Goal: Task Accomplishment & Management: Manage account settings

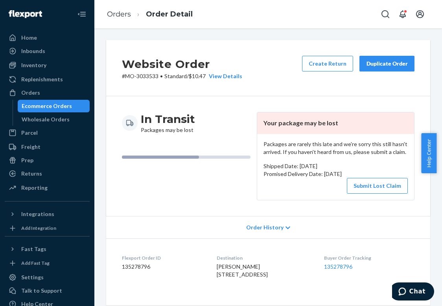
click at [72, 101] on link "Ecommerce Orders" at bounding box center [54, 106] width 72 height 13
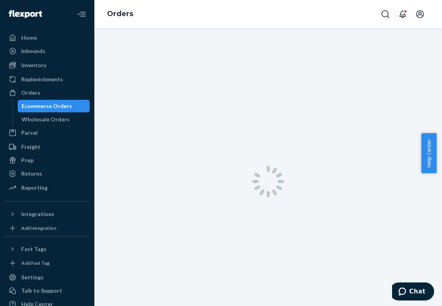
click at [72, 104] on div "Ecommerce Orders" at bounding box center [53, 106] width 71 height 11
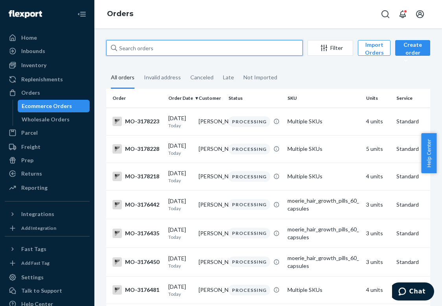
click at [159, 46] on input "text" at bounding box center [204, 48] width 196 height 16
paste input "3051405"
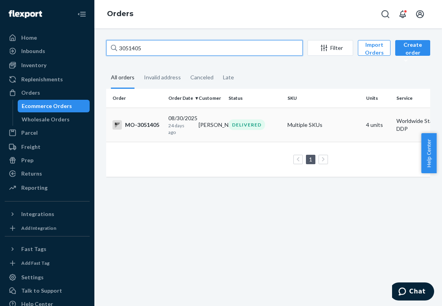
type input "3051405"
click at [182, 123] on p "24 days ago" at bounding box center [180, 128] width 24 height 13
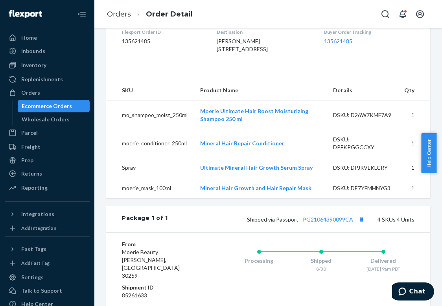
scroll to position [220, 0]
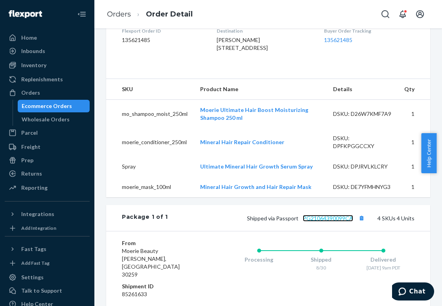
click at [339, 222] on link "PG21064390099CA" at bounding box center [327, 218] width 50 height 7
click at [68, 103] on div "Ecommerce Orders" at bounding box center [47, 106] width 50 height 8
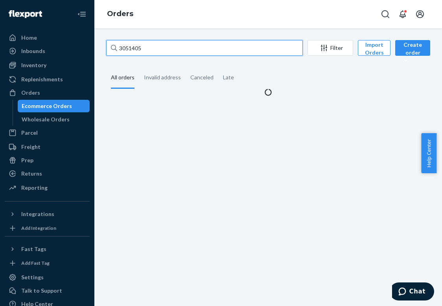
click at [174, 49] on input "3051405" at bounding box center [204, 48] width 196 height 16
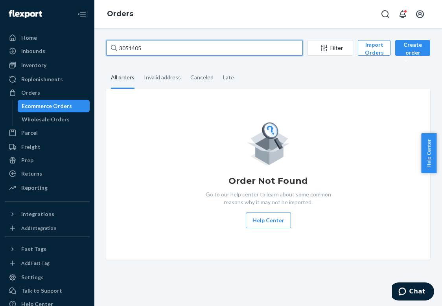
paste input "[EMAIL_ADDRESS][DOMAIN_NAME]"
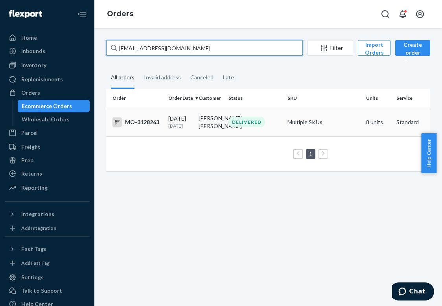
type input "[EMAIL_ADDRESS][DOMAIN_NAME]"
click at [180, 119] on div "[DATE] [DATE]" at bounding box center [180, 122] width 24 height 15
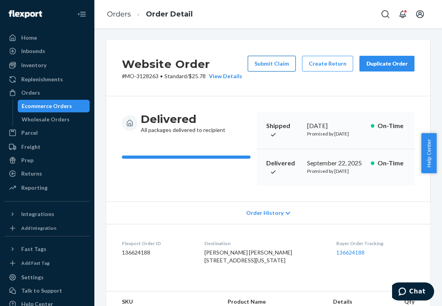
click at [259, 66] on button "Submit Claim" at bounding box center [271, 64] width 48 height 16
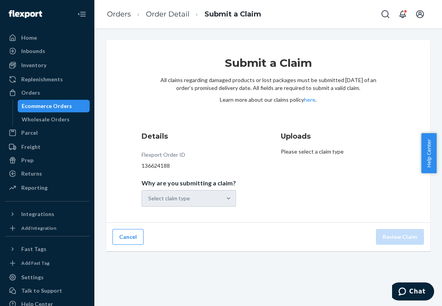
click at [214, 198] on div "Select claim type" at bounding box center [188, 198] width 94 height 16
click at [210, 201] on div "Select claim type" at bounding box center [188, 198] width 94 height 16
click at [210, 201] on div "Select claim type" at bounding box center [181, 199] width 79 height 16
click at [149, 201] on input "Why are you submitting a claim? Select claim type" at bounding box center [148, 198] width 1 height 8
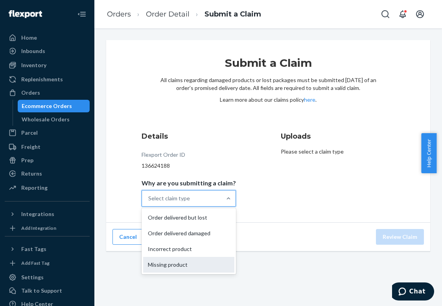
click at [200, 260] on div "Missing product" at bounding box center [188, 265] width 91 height 16
click at [149, 202] on input "Why are you submitting a claim? option Missing product focused, 0 of 4. 4 resul…" at bounding box center [148, 198] width 1 height 8
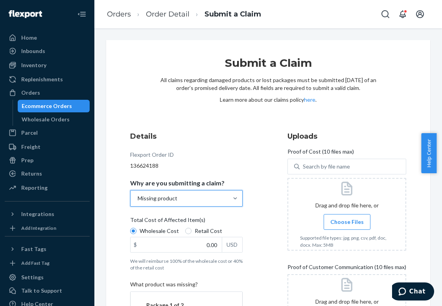
click at [194, 233] on span "Retail Cost" at bounding box center [207, 231] width 27 height 8
click at [191, 233] on input "Retail Cost" at bounding box center [188, 231] width 6 height 6
radio input "true"
radio input "false"
click at [330, 222] on span "Choose Files" at bounding box center [346, 222] width 33 height 8
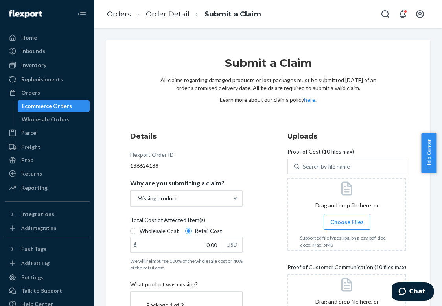
click at [346, 222] on input "Choose Files" at bounding box center [346, 222] width 0 height 9
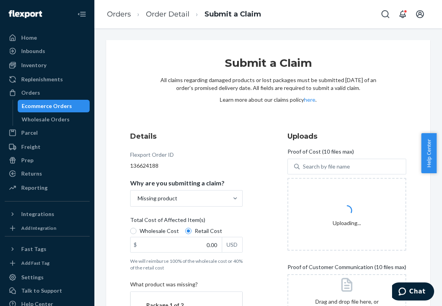
drag, startPoint x: 438, startPoint y: 172, endPoint x: 440, endPoint y: 208, distance: 36.2
click at [436, 208] on body "Home Inbounds Shipping Plans Problems Inventory Products Branded Packaging Repl…" at bounding box center [221, 153] width 442 height 306
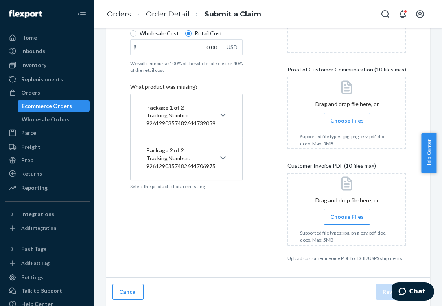
click at [412, 200] on div "Submit a Claim All claims regarding damaged products or lost packages must be s…" at bounding box center [268, 59] width 324 height 435
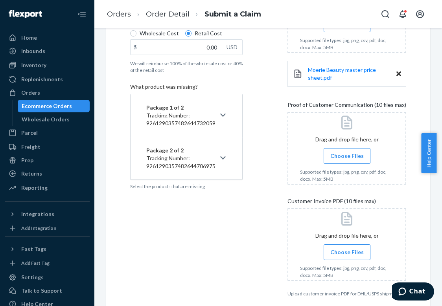
click at [223, 118] on icon at bounding box center [222, 115] width 5 height 6
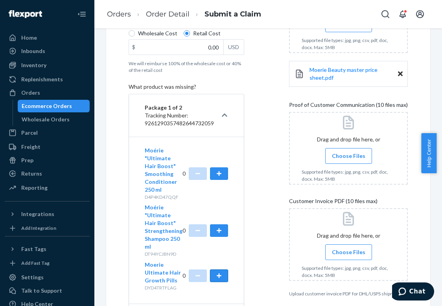
click at [214, 278] on button "button" at bounding box center [219, 275] width 18 height 13
click at [330, 77] on link "Moerie Beauty master price sheet.pdf" at bounding box center [353, 74] width 88 height 16
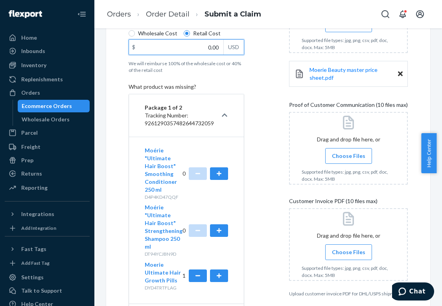
drag, startPoint x: 194, startPoint y: 47, endPoint x: 237, endPoint y: 55, distance: 44.0
click at [237, 55] on div "Wholesale Cost Retail Cost $ 0.00 USD" at bounding box center [186, 42] width 116 height 27
type input "20.40"
click at [341, 161] on label "Choose Files" at bounding box center [348, 156] width 47 height 16
click at [348, 160] on input "Choose Files" at bounding box center [348, 156] width 0 height 9
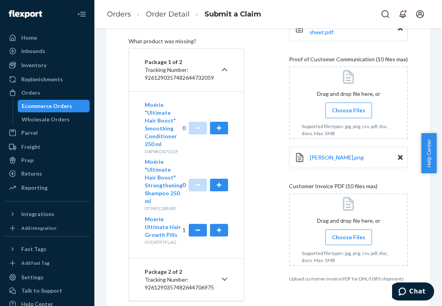
scroll to position [272, 0]
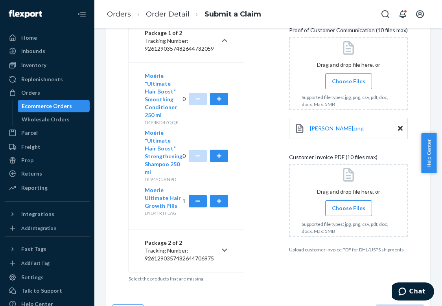
click at [343, 209] on span "Choose Files" at bounding box center [348, 208] width 33 height 8
click at [348, 209] on input "Choose Files" at bounding box center [348, 208] width 0 height 9
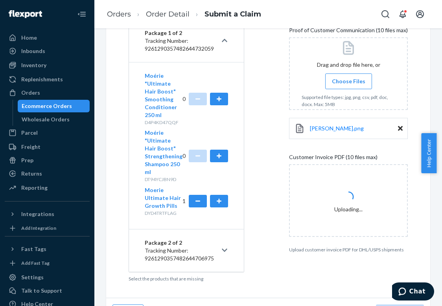
click at [347, 79] on span "Choose Files" at bounding box center [348, 81] width 33 height 8
click at [348, 79] on input "Choose Files" at bounding box center [348, 81] width 0 height 9
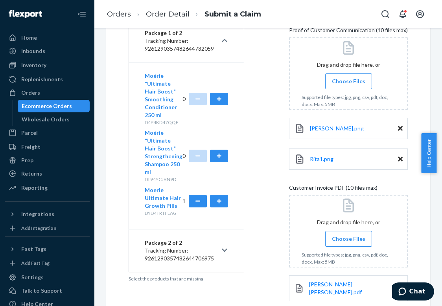
scroll to position [324, 0]
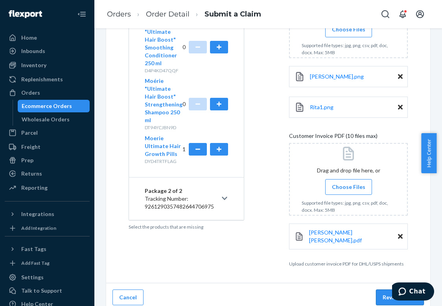
click at [380, 296] on button "Review Claim" at bounding box center [400, 297] width 48 height 16
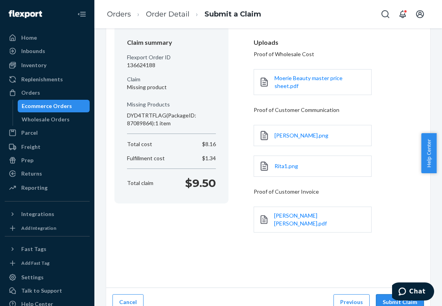
click at [377, 294] on button "Submit Claim" at bounding box center [400, 302] width 48 height 16
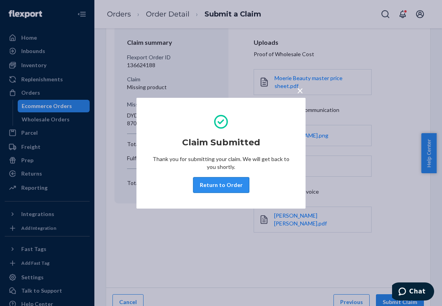
click at [229, 180] on button "Return to Order" at bounding box center [221, 185] width 56 height 16
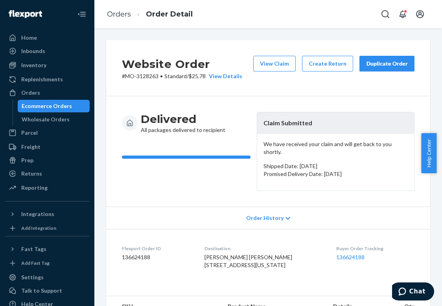
click at [371, 68] on button "Duplicate Order" at bounding box center [386, 64] width 55 height 16
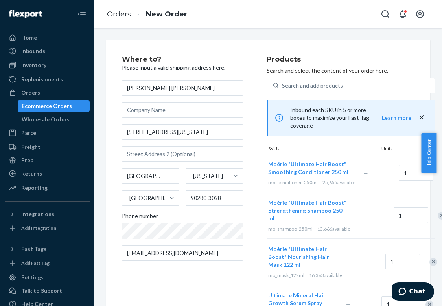
click at [436, 177] on div "Remove Item" at bounding box center [446, 173] width 8 height 8
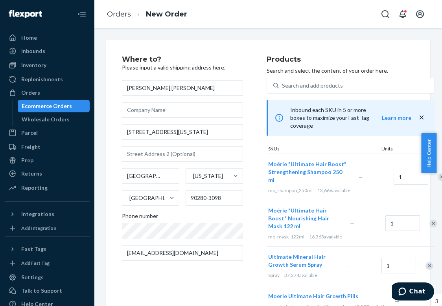
click at [436, 180] on div "Remove Item" at bounding box center [441, 177] width 8 height 8
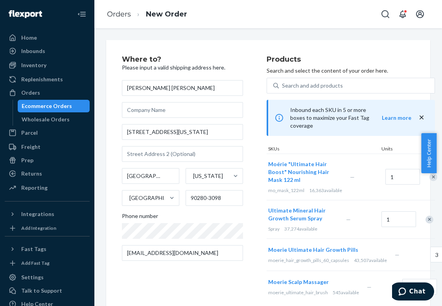
click at [429, 180] on div "Remove Item" at bounding box center [433, 177] width 8 height 8
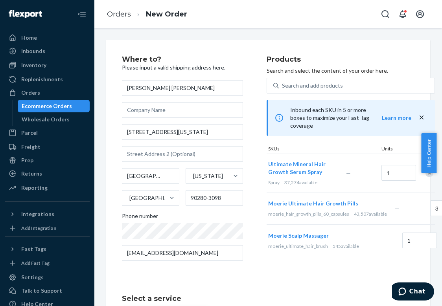
click at [427, 180] on div at bounding box center [425, 173] width 20 height 21
click at [426, 178] on div at bounding box center [425, 173] width 20 height 21
click at [425, 175] on div "Remove Item" at bounding box center [429, 173] width 8 height 8
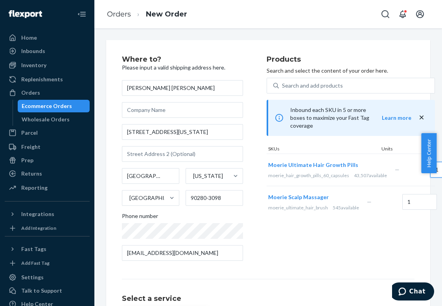
type input "1"
click at [436, 206] on div at bounding box center [446, 202] width 20 height 21
click at [436, 206] on div "Remove Item" at bounding box center [450, 202] width 8 height 8
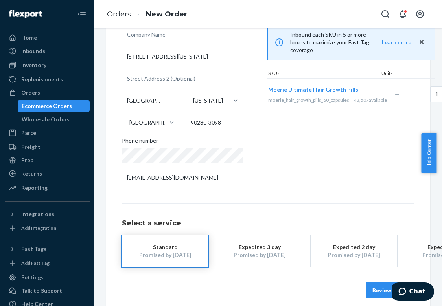
scroll to position [88, 0]
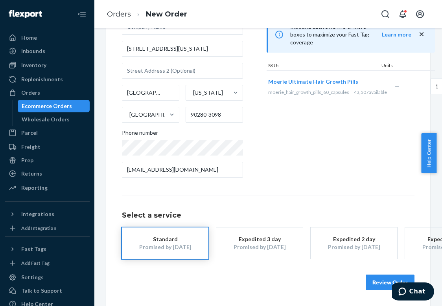
click at [376, 275] on button "Review Order" at bounding box center [389, 283] width 49 height 16
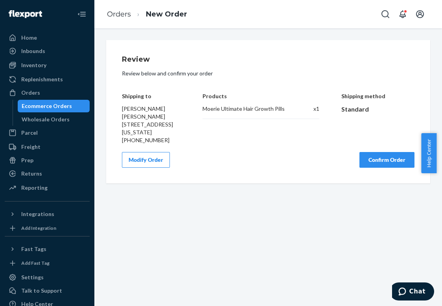
click at [365, 168] on button "Confirm Order" at bounding box center [386, 160] width 55 height 16
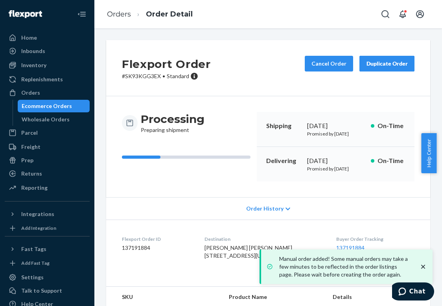
click at [149, 79] on p "# SK93KGG3EX • Standard" at bounding box center [166, 76] width 89 height 8
copy p "SK93KGG3EX"
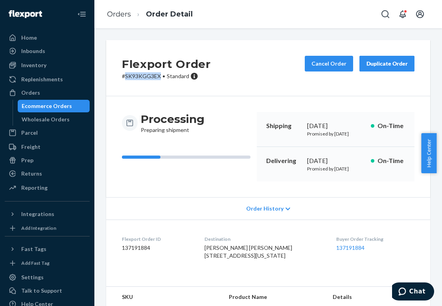
click at [73, 105] on div "Ecommerce Orders" at bounding box center [53, 106] width 71 height 11
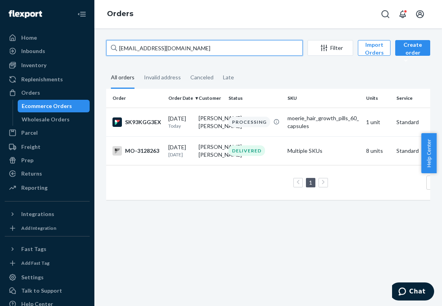
click at [124, 42] on input "[EMAIL_ADDRESS][DOMAIN_NAME]" at bounding box center [204, 48] width 196 height 16
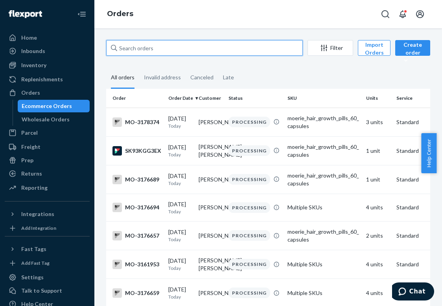
click at [136, 46] on input "text" at bounding box center [204, 48] width 196 height 16
paste input "3141467"
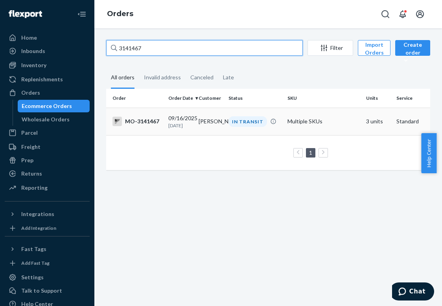
type input "3141467"
click at [184, 130] on td "[DATE] [DATE]" at bounding box center [180, 121] width 30 height 27
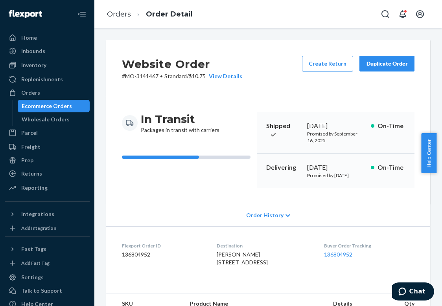
click at [142, 76] on p "# MO-3141467 • Standard / $10.75 View Details" at bounding box center [182, 76] width 120 height 8
copy p "3141467"
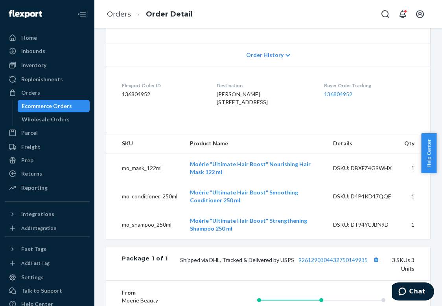
scroll to position [163, 0]
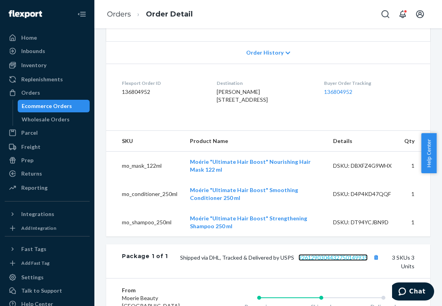
click at [312, 261] on link "9261290304432750149935" at bounding box center [332, 257] width 69 height 7
click at [65, 106] on div "Ecommerce Orders" at bounding box center [47, 106] width 50 height 8
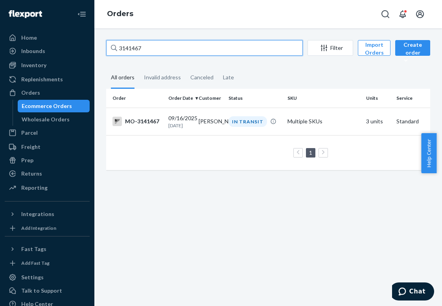
click at [129, 46] on input "3141467" at bounding box center [204, 48] width 196 height 16
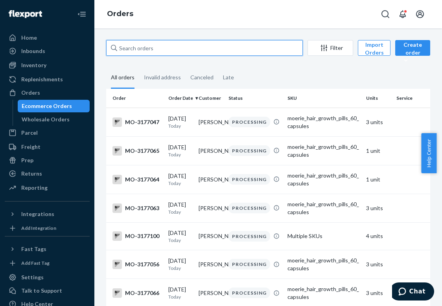
click at [144, 51] on input "text" at bounding box center [204, 48] width 196 height 16
paste input "[EMAIL_ADDRESS][DOMAIN_NAME]"
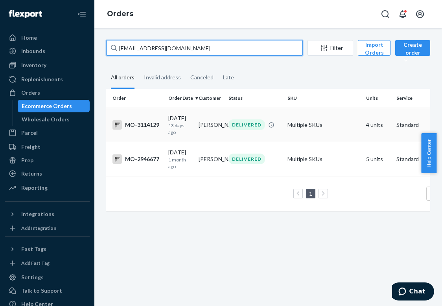
type input "[EMAIL_ADDRESS][DOMAIN_NAME]"
click at [186, 119] on div "[DATE] [DATE]" at bounding box center [180, 124] width 24 height 21
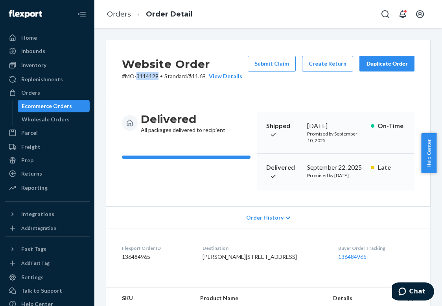
drag, startPoint x: 159, startPoint y: 77, endPoint x: 136, endPoint y: 79, distance: 23.3
click at [136, 79] on p "# MO-3114129 • Standard / $11.69 View Details" at bounding box center [182, 76] width 120 height 8
copy p "3114129"
click at [236, 123] on div "Delivered All packages delivered to recipient" at bounding box center [186, 123] width 128 height 22
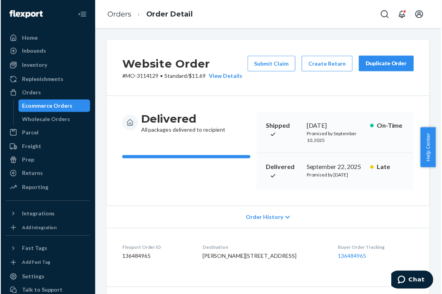
scroll to position [300, 0]
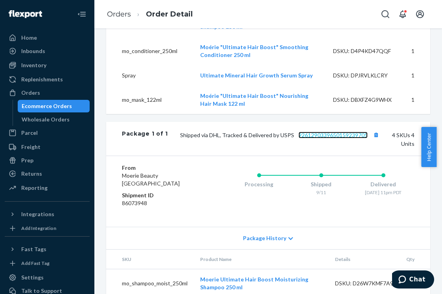
click at [333, 138] on link "9261290339650159239705" at bounding box center [332, 135] width 69 height 7
click at [67, 100] on li "Ecommerce Orders" at bounding box center [54, 106] width 72 height 13
click at [67, 102] on div "Ecommerce Orders" at bounding box center [47, 106] width 50 height 8
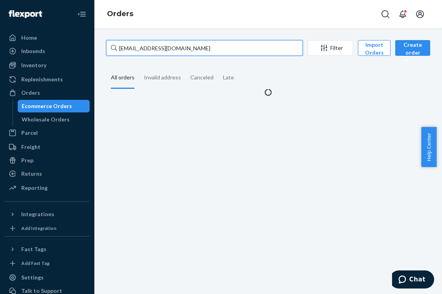
click at [156, 51] on input "[EMAIL_ADDRESS][DOMAIN_NAME]" at bounding box center [204, 48] width 196 height 16
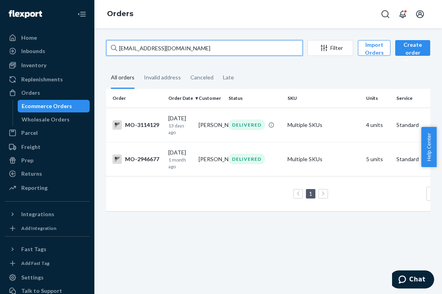
click at [156, 51] on input "[EMAIL_ADDRESS][DOMAIN_NAME]" at bounding box center [204, 48] width 196 height 16
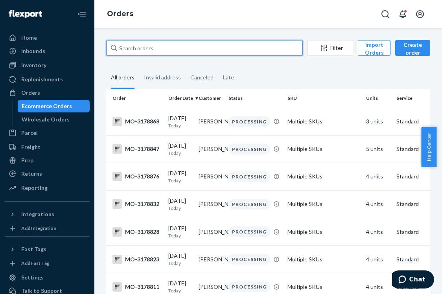
paste input "2514141"
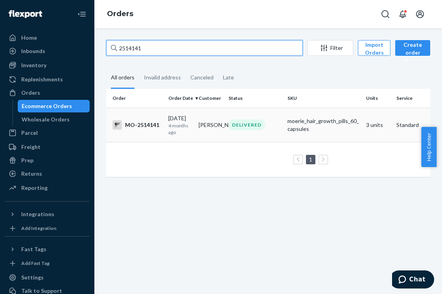
type input "2514141"
click at [179, 128] on p "4 months ago" at bounding box center [180, 128] width 24 height 13
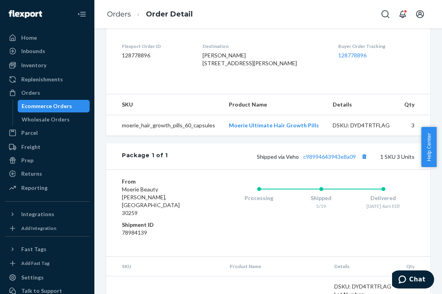
scroll to position [200, 0]
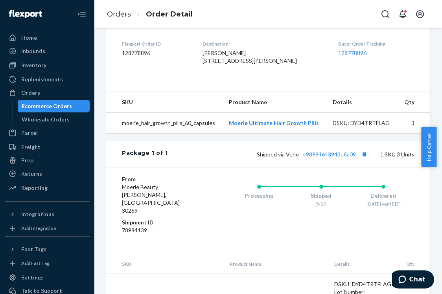
click at [280, 83] on dl "Flexport Order ID 128778896 Destination [PERSON_NAME] [STREET_ADDRESS][PERSON_N…" at bounding box center [268, 53] width 324 height 59
click at [316, 158] on link "c98994643943e8a09" at bounding box center [329, 154] width 53 height 7
click at [71, 107] on div "Ecommerce Orders" at bounding box center [53, 106] width 71 height 11
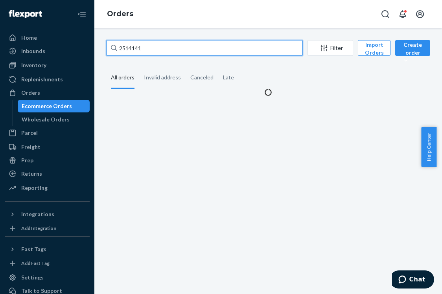
drag, startPoint x: 154, startPoint y: 51, endPoint x: 99, endPoint y: 46, distance: 55.2
click at [99, 46] on div "2514141 Filter Import Orders Create order Ecommerce order Removal order All ord…" at bounding box center [267, 161] width 347 height 266
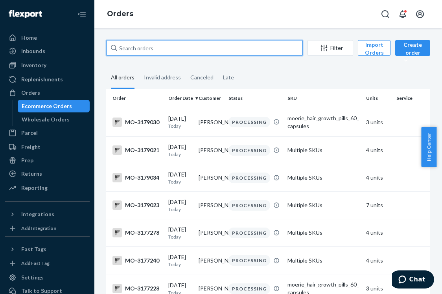
paste input "2968479"
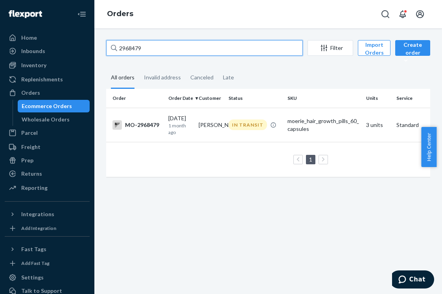
type input "2968479"
click at [199, 126] on td "[PERSON_NAME]" at bounding box center [210, 125] width 30 height 34
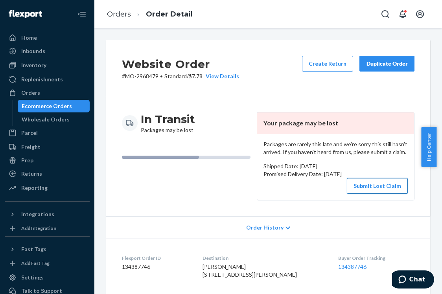
click at [382, 186] on button "Submit Lost Claim" at bounding box center [376, 186] width 61 height 16
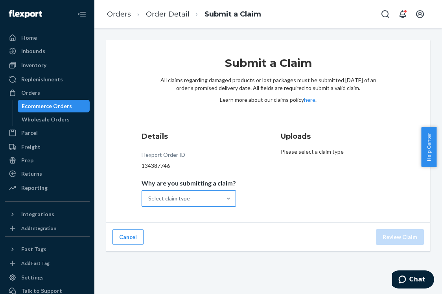
click at [173, 200] on div "Select claim type" at bounding box center [169, 198] width 42 height 8
click at [149, 200] on input "Why are you submitting a claim? Select claim type" at bounding box center [148, 198] width 1 height 8
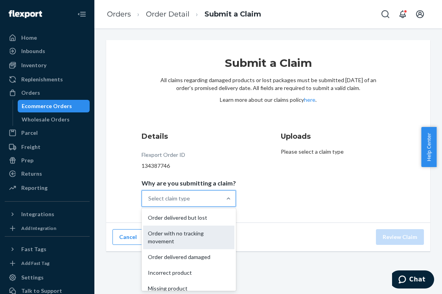
click at [174, 231] on div "Order with no tracking movement" at bounding box center [188, 237] width 91 height 24
click at [149, 202] on input "Why are you submitting a claim? option Order with no tracking movement focused,…" at bounding box center [148, 198] width 1 height 8
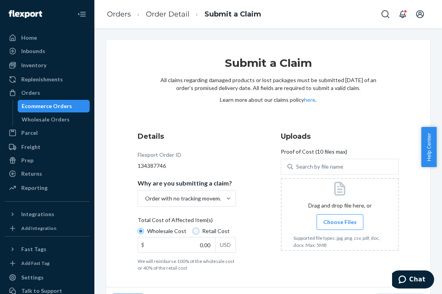
click at [192, 231] on input "Retail Cost" at bounding box center [195, 231] width 6 height 6
radio input "true"
radio input "false"
click at [336, 224] on span "Choose Files" at bounding box center [339, 222] width 33 height 8
click at [339, 224] on input "Choose Files" at bounding box center [339, 222] width 0 height 9
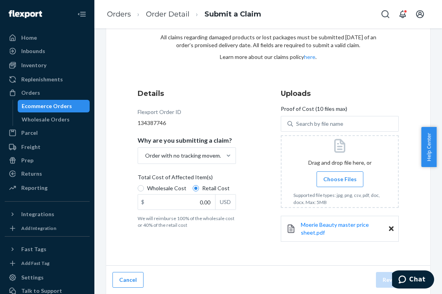
scroll to position [43, 0]
click at [344, 222] on span "Moerie Beauty master price sheet.pdf" at bounding box center [334, 228] width 68 height 15
drag, startPoint x: 188, startPoint y: 204, endPoint x: 214, endPoint y: 208, distance: 25.9
click at [214, 208] on div "$ 0.00 USD" at bounding box center [186, 202] width 98 height 16
type input "61.20"
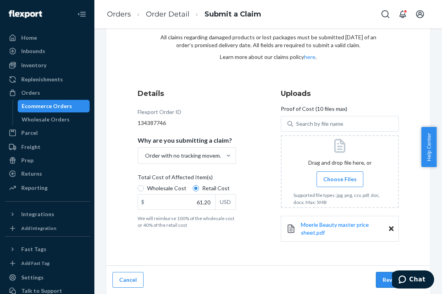
click at [377, 275] on button "Review Claim" at bounding box center [400, 280] width 48 height 16
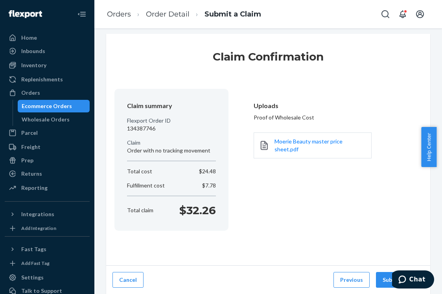
click at [377, 275] on button "Submit Claim" at bounding box center [400, 280] width 48 height 16
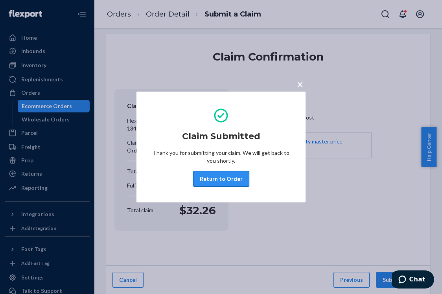
click at [232, 181] on button "Return to Order" at bounding box center [221, 179] width 56 height 16
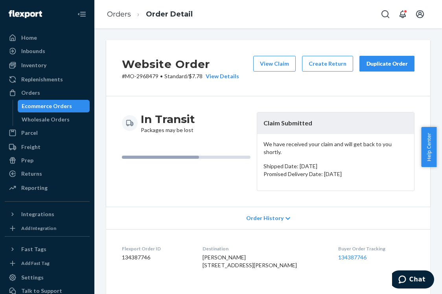
click at [390, 61] on div "Duplicate Order" at bounding box center [387, 64] width 42 height 8
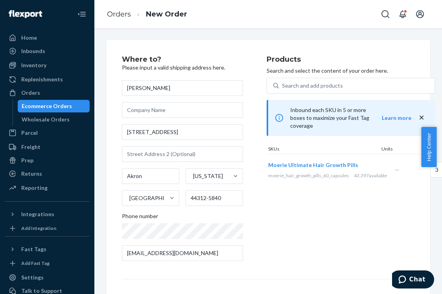
scroll to position [0, 55]
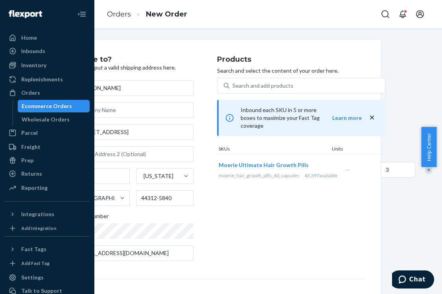
drag, startPoint x: 439, startPoint y: 153, endPoint x: 427, endPoint y: 245, distance: 92.3
click at [427, 245] on body "Home Inbounds Shipping Plans Problems Inventory Products Branded Packaging Repl…" at bounding box center [221, 147] width 442 height 294
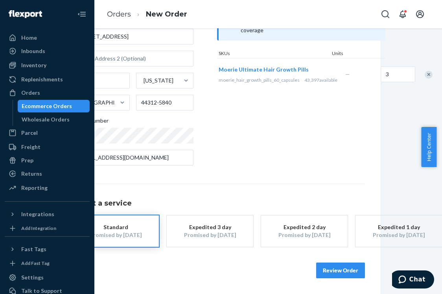
click at [336, 268] on button "Review Order" at bounding box center [340, 270] width 49 height 16
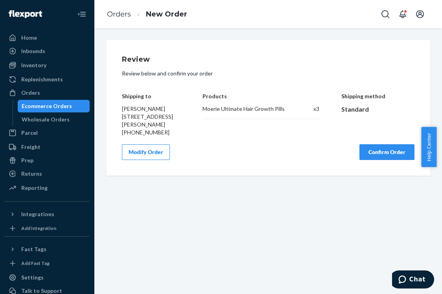
click at [369, 160] on button "Confirm Order" at bounding box center [386, 152] width 55 height 16
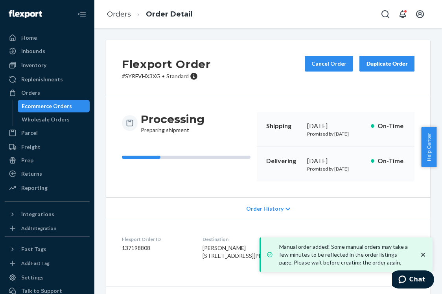
click at [238, 92] on div "Flexport Order # SYRFVHX3XG • Standard Cancel Order Duplicate Order" at bounding box center [268, 68] width 324 height 56
click at [156, 73] on p "# SYRFVHX3XG • Standard" at bounding box center [166, 76] width 89 height 8
copy p "SYRFVHX3XG"
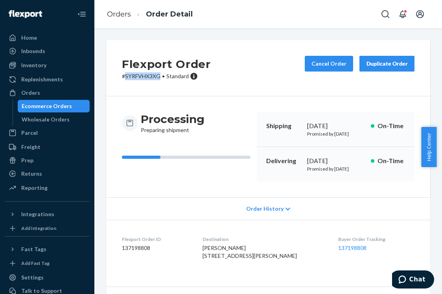
click at [77, 111] on div "Ecommerce Orders" at bounding box center [53, 106] width 71 height 11
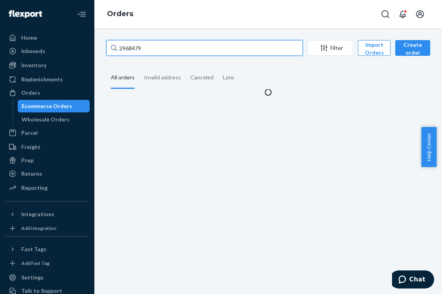
click at [150, 50] on input "2968479" at bounding box center [204, 48] width 196 height 16
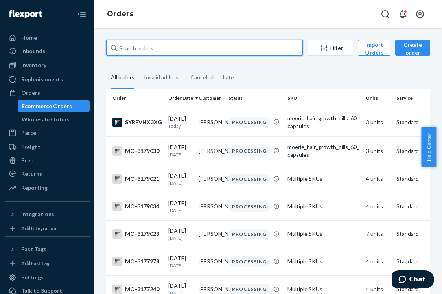
paste input "3132449"
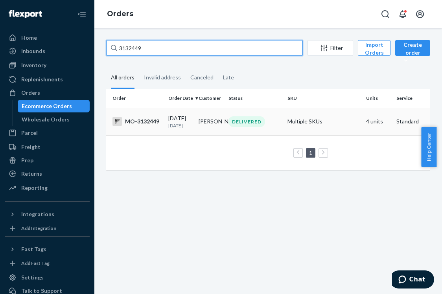
type input "3132449"
click at [191, 129] on p "[DATE]" at bounding box center [180, 125] width 24 height 7
click at [201, 126] on td "[PERSON_NAME]" at bounding box center [210, 121] width 30 height 27
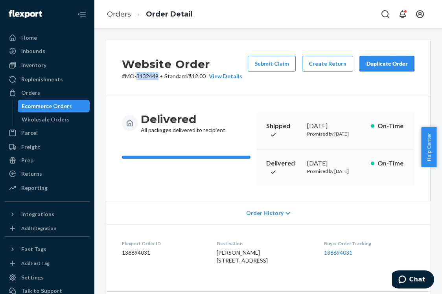
drag, startPoint x: 158, startPoint y: 74, endPoint x: 137, endPoint y: 75, distance: 21.2
click at [137, 75] on p "# MO-3132449 • Standard / $12.00 View Details" at bounding box center [182, 76] width 120 height 8
copy p "3132449"
click at [339, 68] on button "Create Return" at bounding box center [327, 64] width 51 height 16
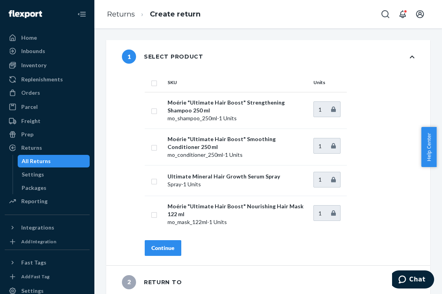
click at [153, 84] on input "checkbox" at bounding box center [154, 82] width 6 height 8
checkbox input "true"
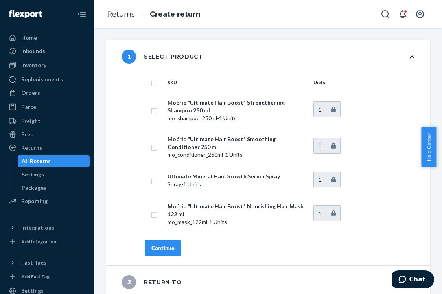
checkbox input "true"
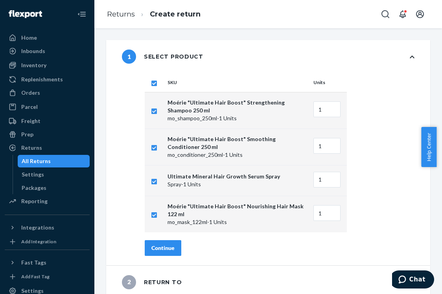
click at [169, 240] on button "Continue" at bounding box center [163, 248] width 37 height 16
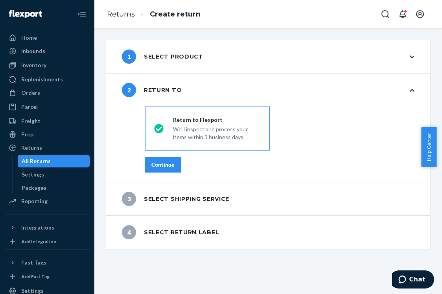
click at [154, 160] on button "Continue" at bounding box center [163, 165] width 37 height 16
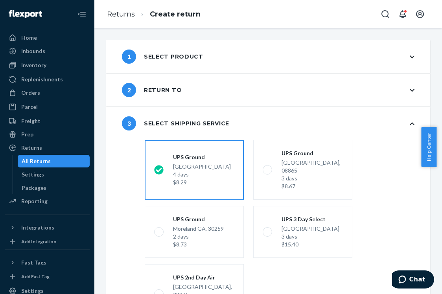
drag, startPoint x: 438, startPoint y: 134, endPoint x: 429, endPoint y: 254, distance: 120.2
click at [429, 254] on body "Home Inbounds Shipping Plans Problems Inventory Products Branded Packaging Repl…" at bounding box center [221, 147] width 442 height 294
click at [413, 249] on div "shippingRatesRadioGroup [GEOGRAPHIC_DATA] 4 days $8.29 [GEOGRAPHIC_DATA] 3 days…" at bounding box center [279, 246] width 301 height 218
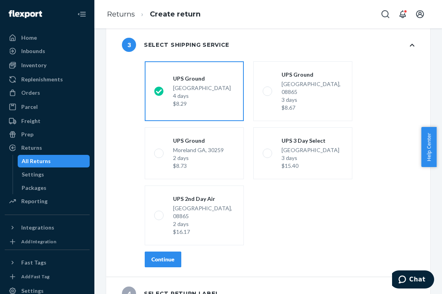
click at [165, 251] on button "Continue" at bounding box center [163, 259] width 37 height 16
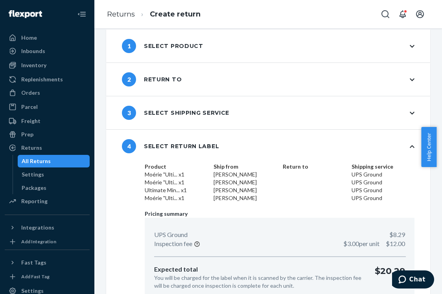
scroll to position [50, 0]
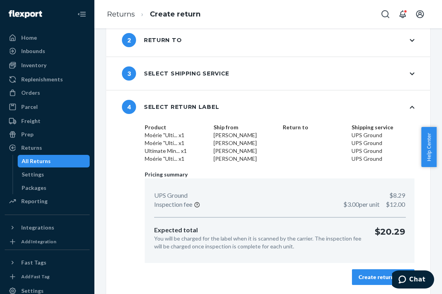
click at [358, 280] on div "Create return label" at bounding box center [382, 277] width 49 height 8
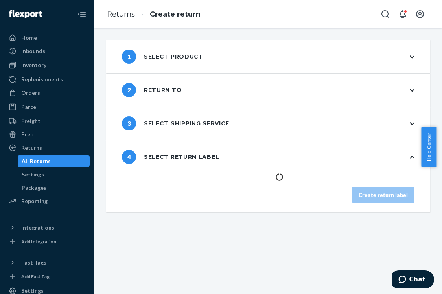
scroll to position [0, 0]
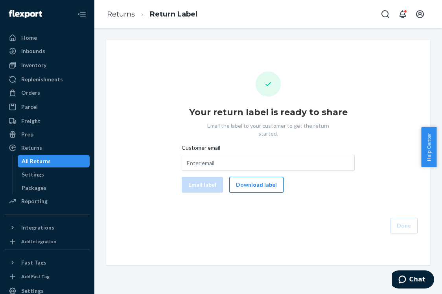
click at [249, 177] on button "Download label" at bounding box center [256, 185] width 54 height 16
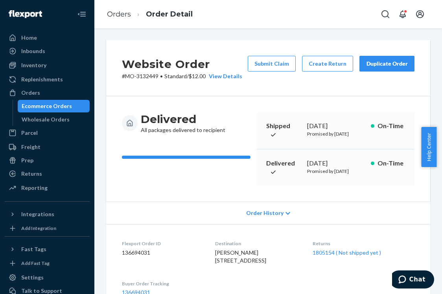
click at [233, 264] on span "[PERSON_NAME] [STREET_ADDRESS]" at bounding box center [240, 256] width 51 height 15
copy span "[PERSON_NAME]"
click at [73, 102] on div "Ecommerce Orders" at bounding box center [53, 106] width 71 height 11
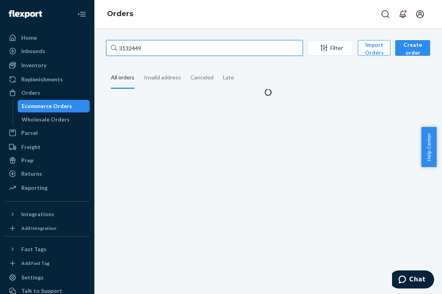
click at [154, 53] on input "3132449" at bounding box center [204, 48] width 196 height 16
paste input "3068268"
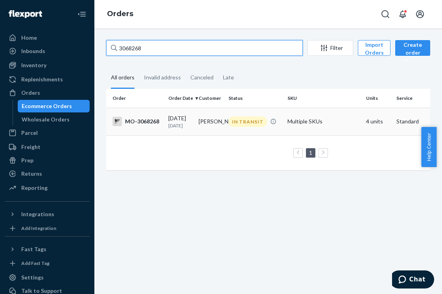
type input "3068268"
click at [185, 116] on div "[DATE] [DATE]" at bounding box center [180, 121] width 24 height 15
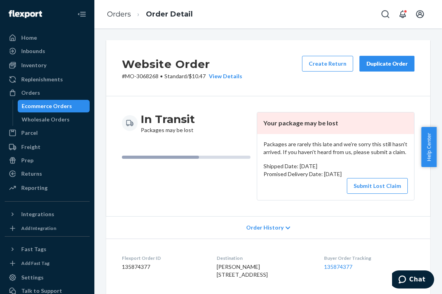
click at [224, 145] on div "In Transit Packages may be lost" at bounding box center [186, 156] width 128 height 88
click at [77, 105] on div "Ecommerce Orders" at bounding box center [53, 106] width 71 height 11
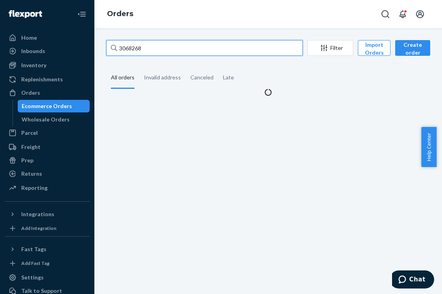
click at [151, 47] on input "3068268" at bounding box center [204, 48] width 196 height 16
paste input "[EMAIL_ADDRESS][DOMAIN_NAME]"
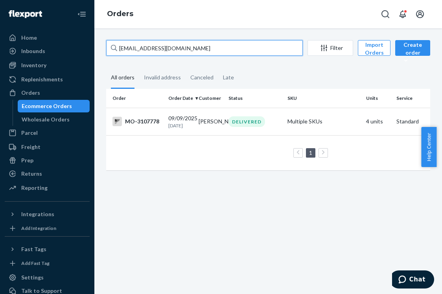
type input "[EMAIL_ADDRESS][DOMAIN_NAME]"
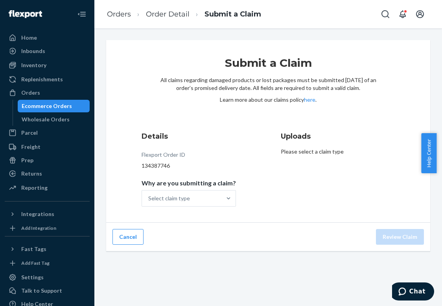
click at [82, 99] on div "Orders Ecommerce Orders Wholesale Orders" at bounding box center [47, 105] width 85 height 39
click at [80, 101] on div "Ecommerce Orders" at bounding box center [53, 106] width 71 height 11
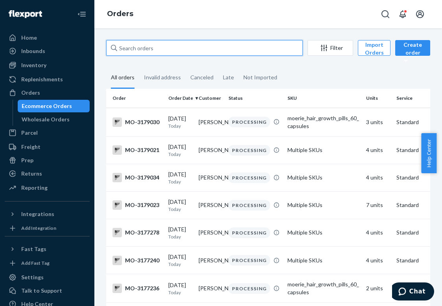
click at [247, 44] on input "text" at bounding box center [204, 48] width 196 height 16
paste input "2968479"
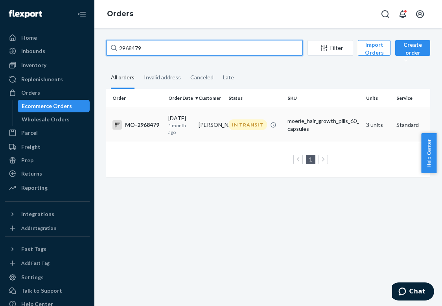
type input "2968479"
click at [216, 117] on td "[PERSON_NAME]" at bounding box center [210, 125] width 30 height 34
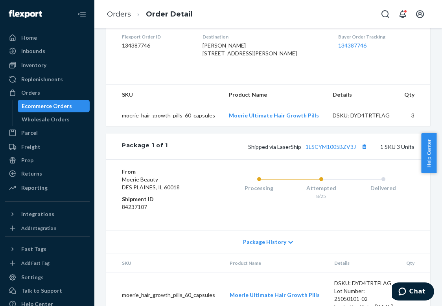
scroll to position [222, 0]
